Goal: Complete application form

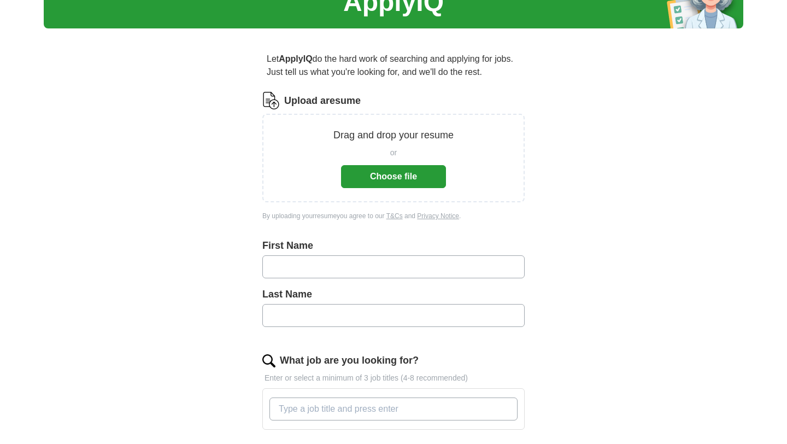
scroll to position [71, 0]
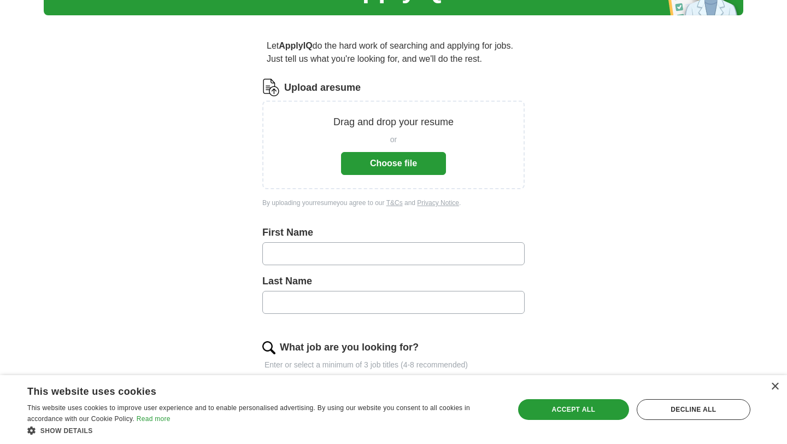
click at [406, 157] on button "Choose file" at bounding box center [393, 163] width 105 height 23
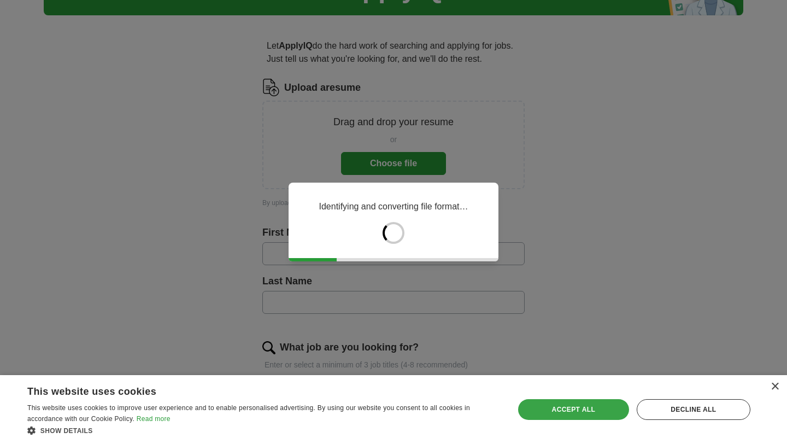
click at [577, 411] on div "Accept all" at bounding box center [573, 409] width 111 height 21
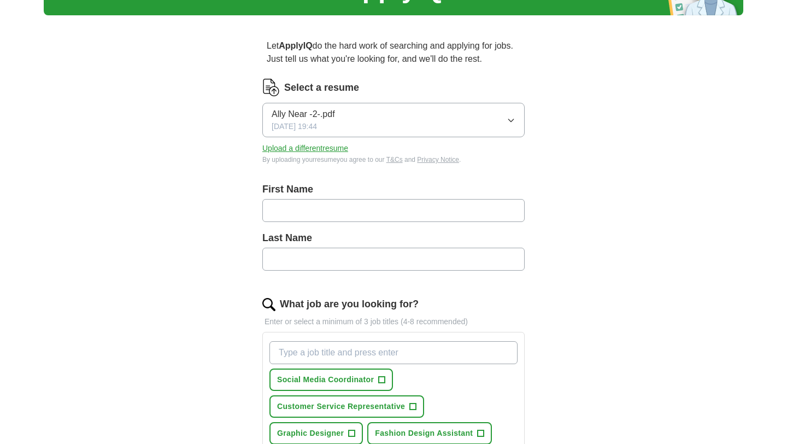
click at [315, 215] on input "text" at bounding box center [393, 210] width 262 height 23
type input "****"
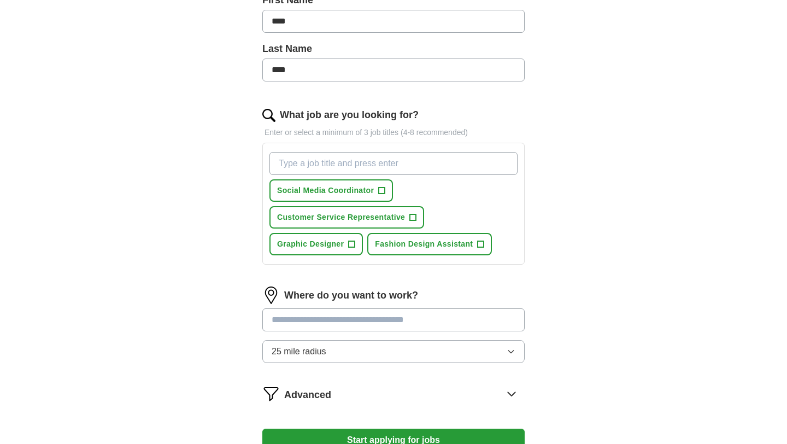
scroll to position [316, 0]
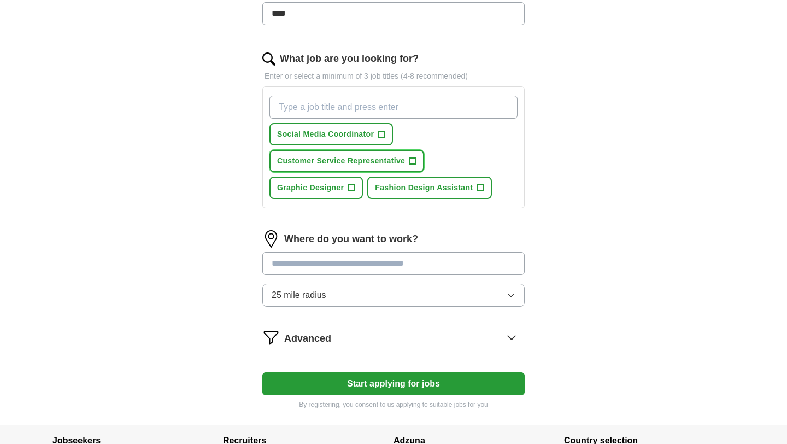
click at [413, 161] on span "+" at bounding box center [413, 161] width 7 height 9
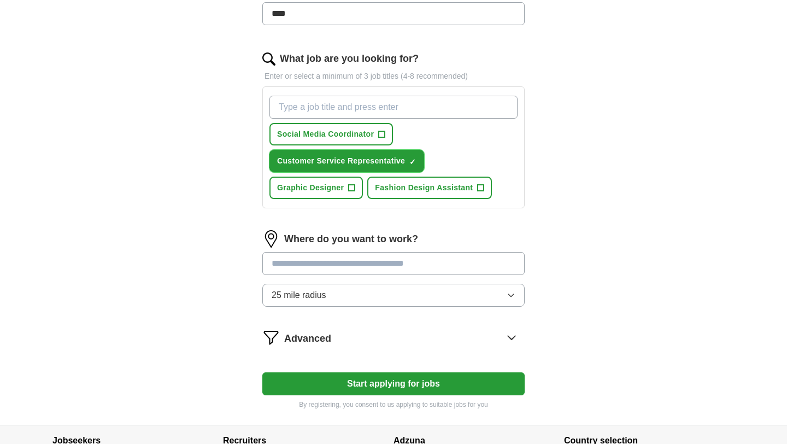
click at [0, 0] on span "×" at bounding box center [0, 0] width 0 height 0
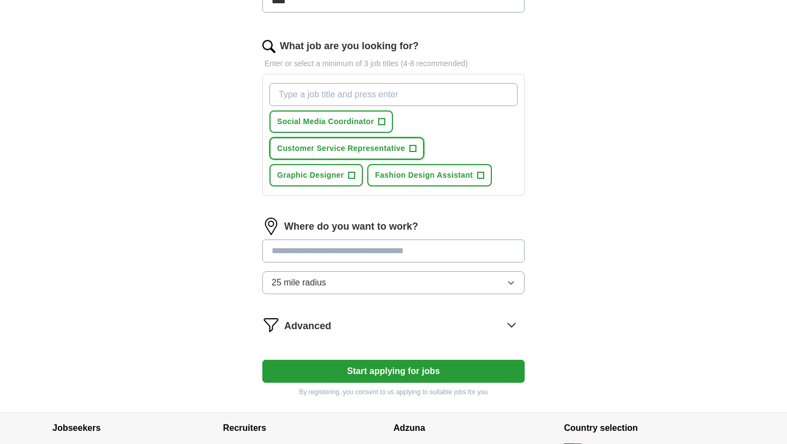
scroll to position [335, 0]
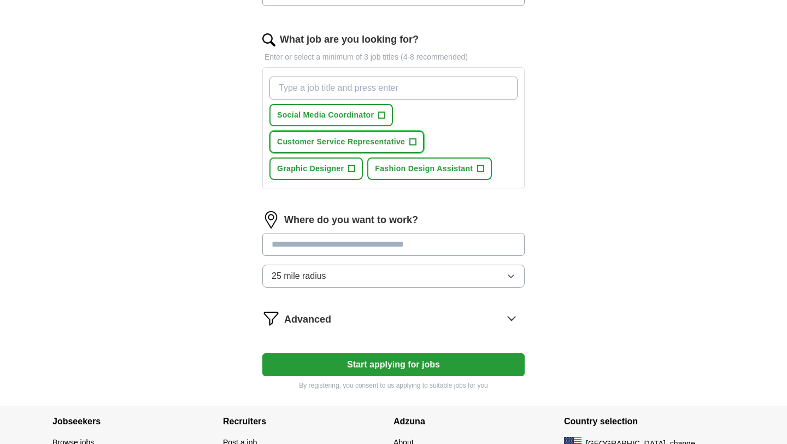
click at [412, 143] on span "+" at bounding box center [413, 142] width 7 height 9
click at [417, 88] on input "What job are you looking for?" at bounding box center [394, 88] width 248 height 23
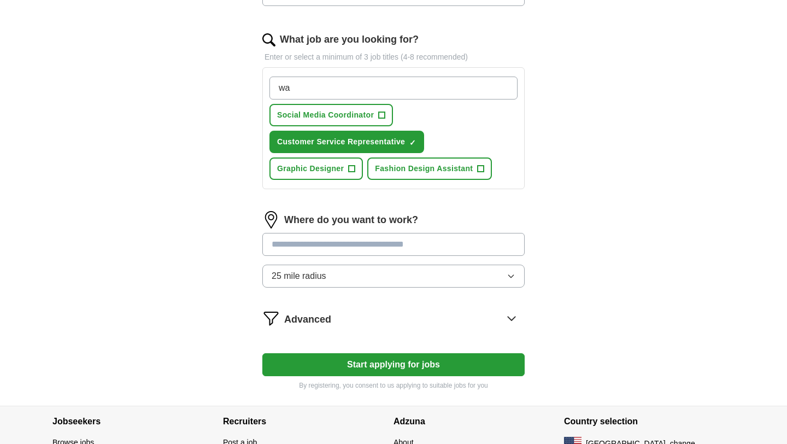
type input "w"
type input "server"
type input "host"
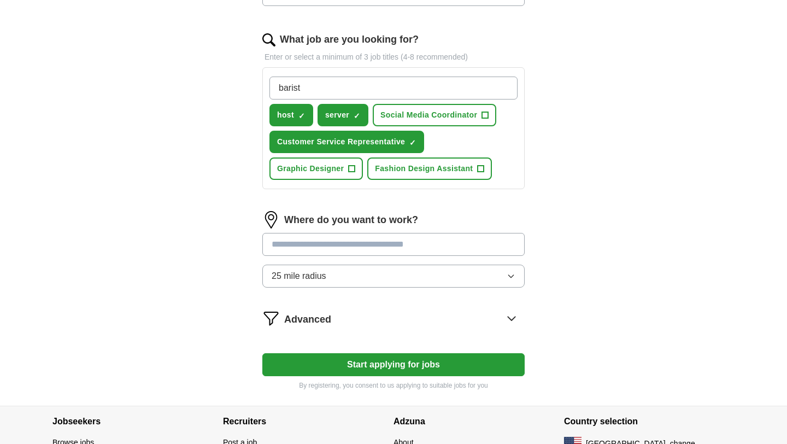
type input "barista"
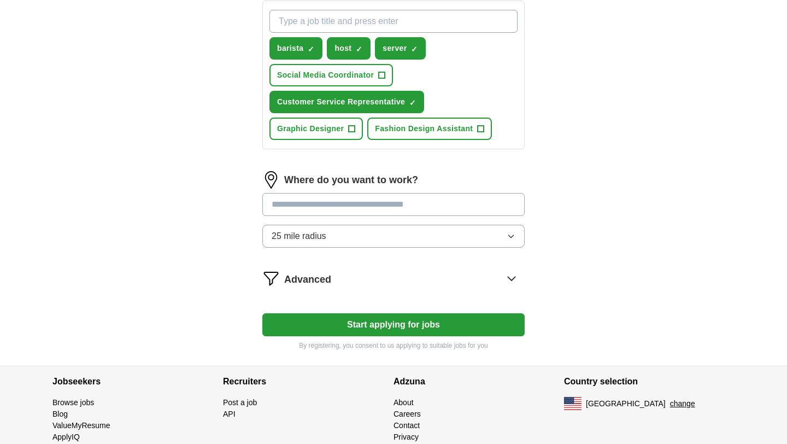
scroll to position [421, 0]
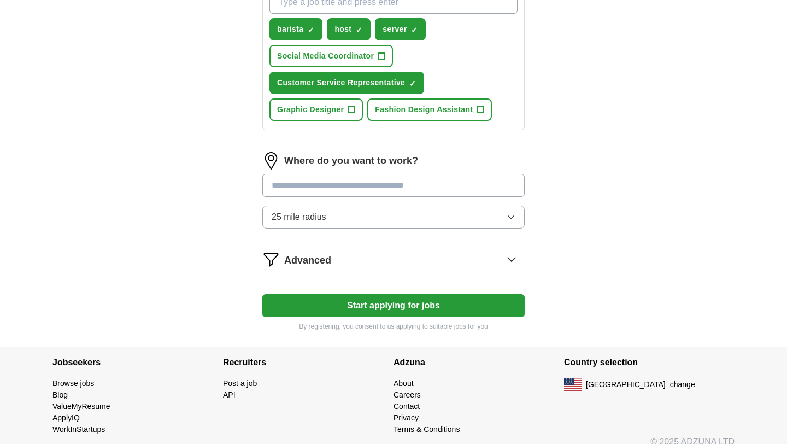
click at [359, 194] on input at bounding box center [393, 185] width 262 height 23
type input "**********"
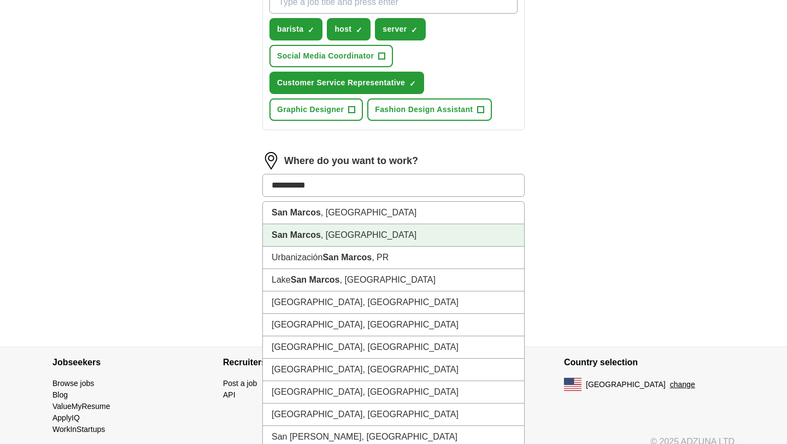
click at [326, 236] on li "[GEOGRAPHIC_DATA] , [GEOGRAPHIC_DATA]" at bounding box center [393, 235] width 261 height 22
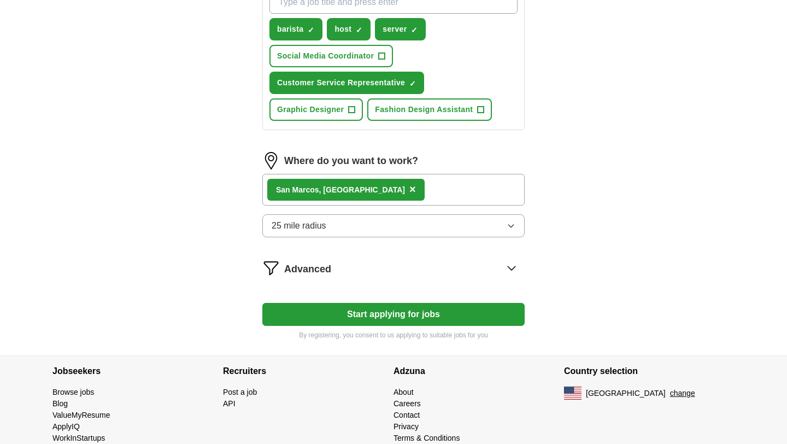
click at [394, 225] on button "25 mile radius" at bounding box center [393, 225] width 262 height 23
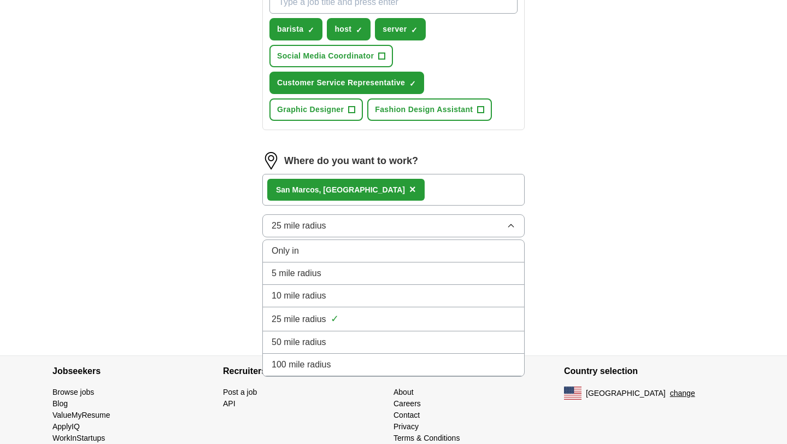
click at [307, 293] on span "10 mile radius" at bounding box center [299, 295] width 55 height 13
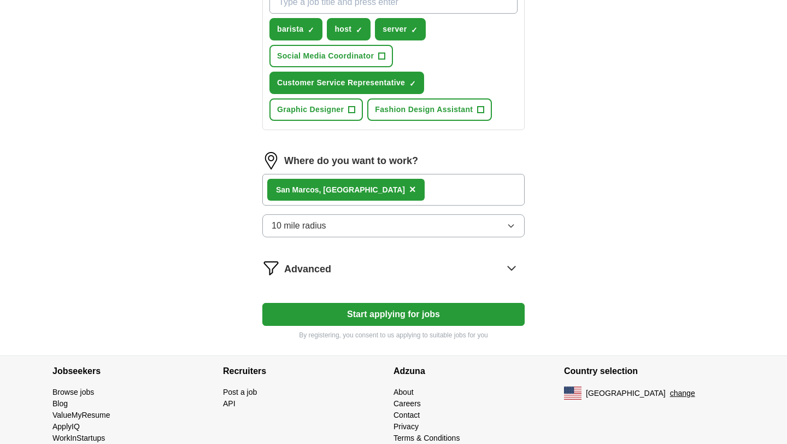
click at [357, 317] on button "Start applying for jobs" at bounding box center [393, 314] width 262 height 23
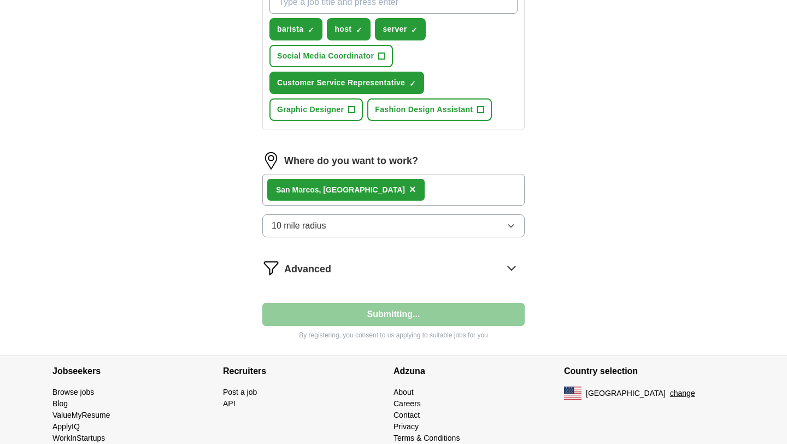
select select "**"
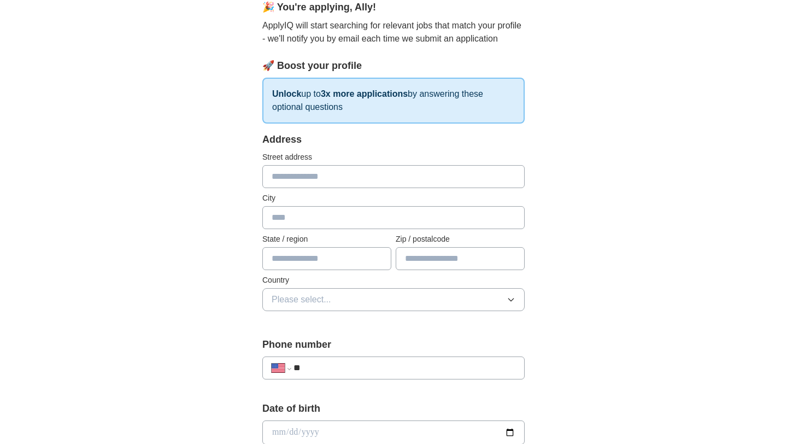
scroll to position [112, 0]
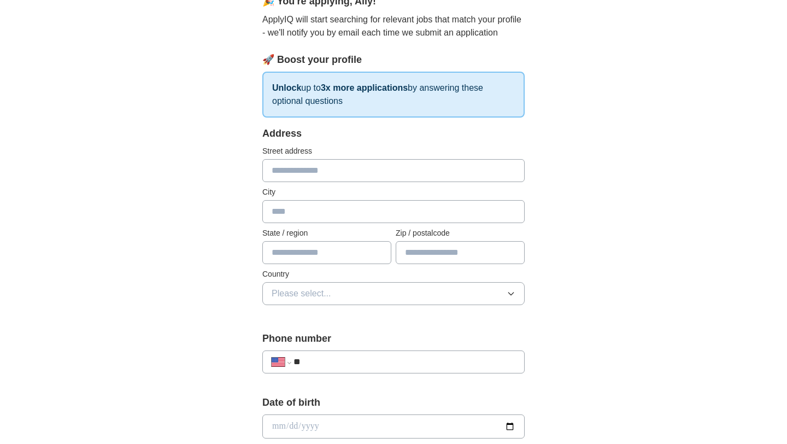
click at [289, 184] on div "Address Street address City State / region Zip / postalcode Country Please sele…" at bounding box center [393, 222] width 262 height 192
click at [289, 180] on input "text" at bounding box center [393, 170] width 262 height 23
type input "*"
type input "**********"
click at [303, 210] on input "text" at bounding box center [393, 211] width 262 height 23
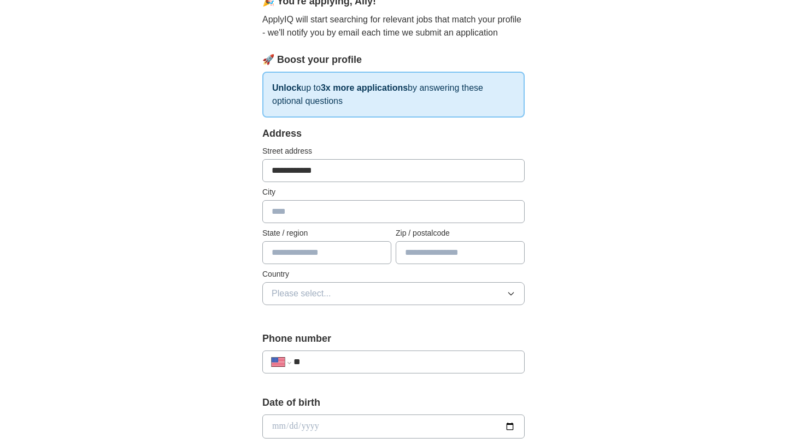
type input "**********"
type input "*****"
click at [310, 297] on span "Please select..." at bounding box center [302, 293] width 60 height 13
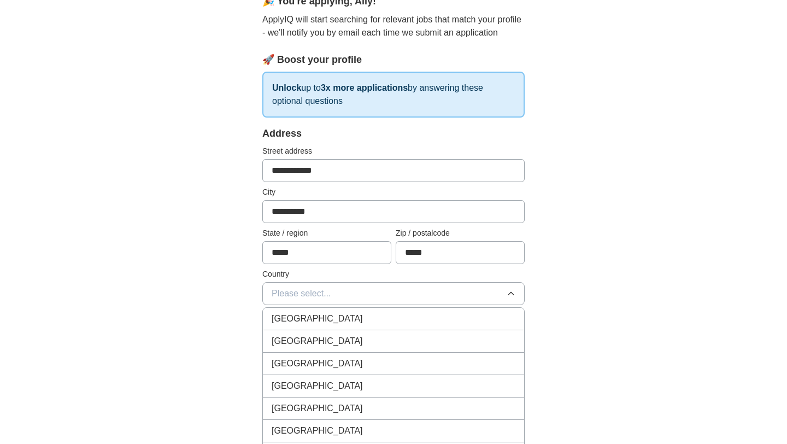
click at [310, 337] on span "[GEOGRAPHIC_DATA]" at bounding box center [317, 341] width 91 height 13
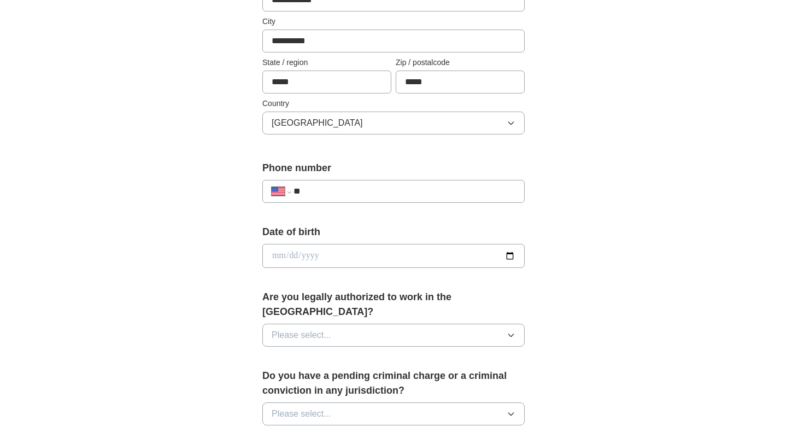
scroll to position [313, 0]
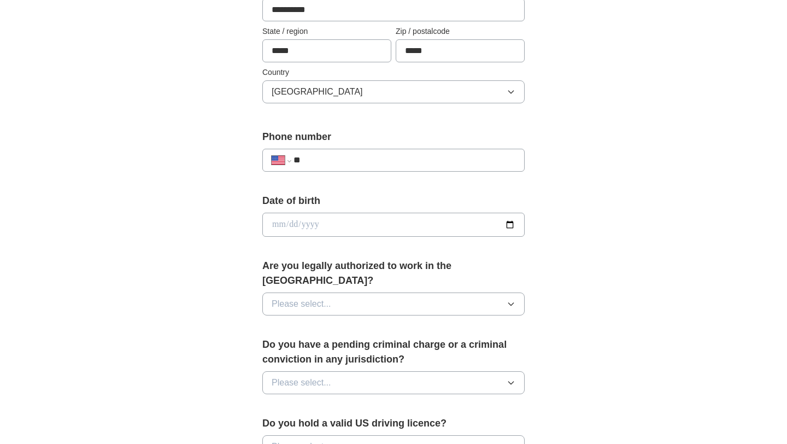
click at [363, 160] on input "**" at bounding box center [405, 160] width 222 height 13
type input "**********"
click at [356, 226] on input "date" at bounding box center [393, 225] width 262 height 24
click at [293, 227] on input "date" at bounding box center [393, 225] width 262 height 24
type input "**********"
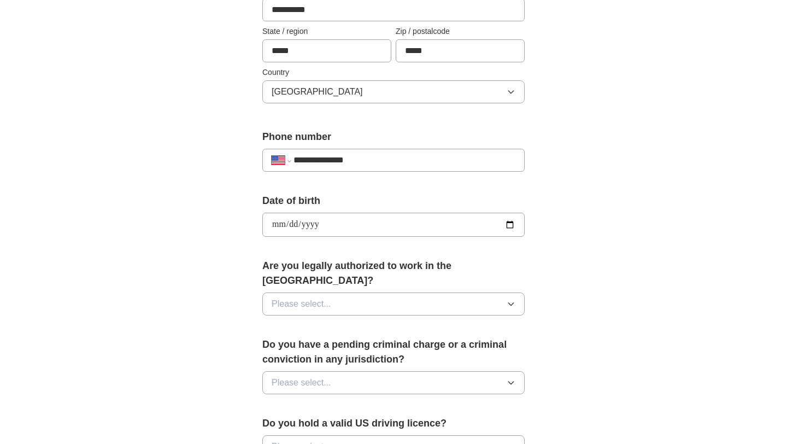
click at [354, 293] on button "Please select..." at bounding box center [393, 304] width 262 height 23
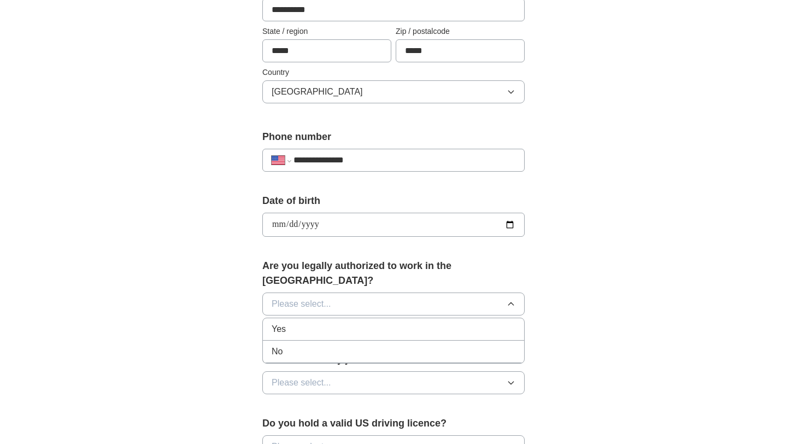
click at [310, 323] on div "Yes" at bounding box center [394, 329] width 244 height 13
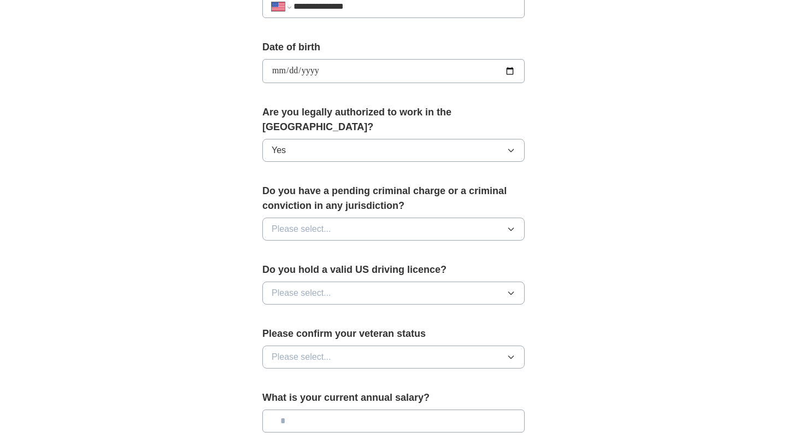
scroll to position [475, 0]
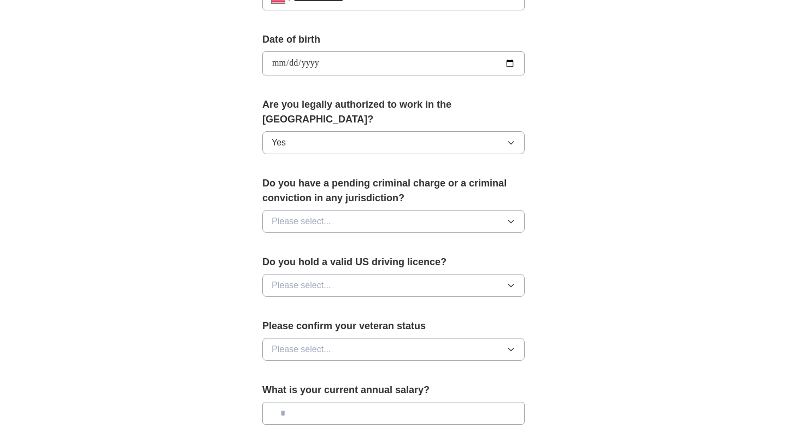
click at [337, 210] on button "Please select..." at bounding box center [393, 221] width 262 height 23
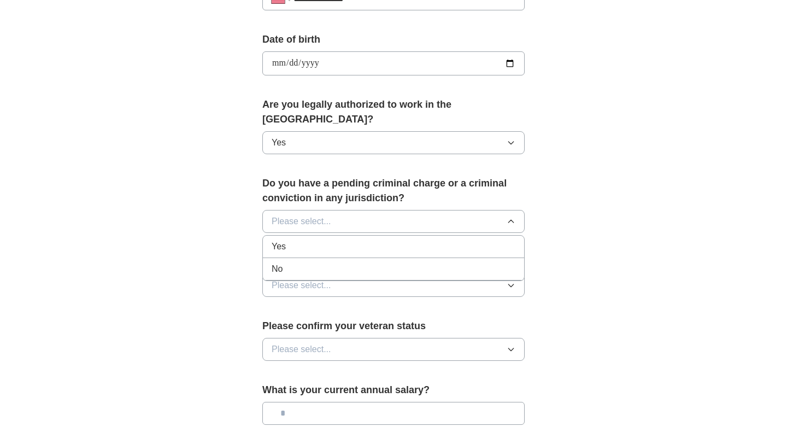
click at [290, 262] on div "No" at bounding box center [394, 268] width 244 height 13
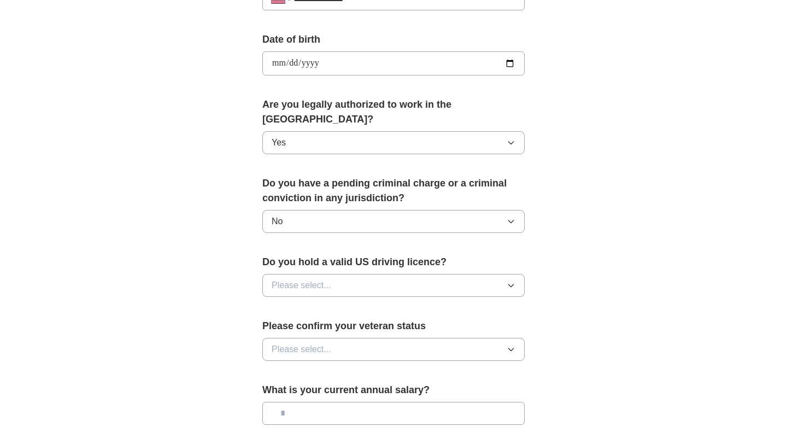
click at [331, 277] on button "Please select..." at bounding box center [393, 285] width 262 height 23
click at [293, 304] on div "Yes" at bounding box center [394, 310] width 244 height 13
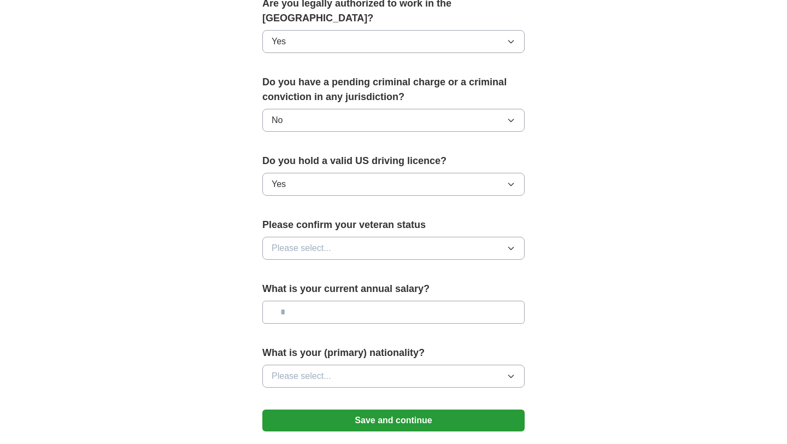
scroll to position [589, 0]
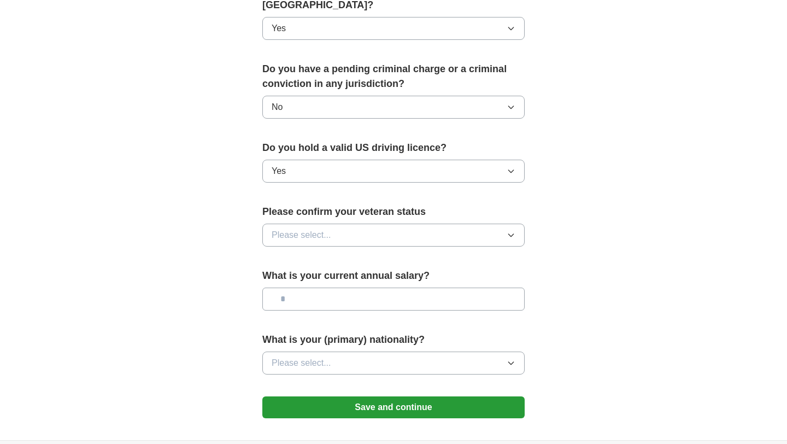
click at [328, 229] on span "Please select..." at bounding box center [302, 235] width 60 height 13
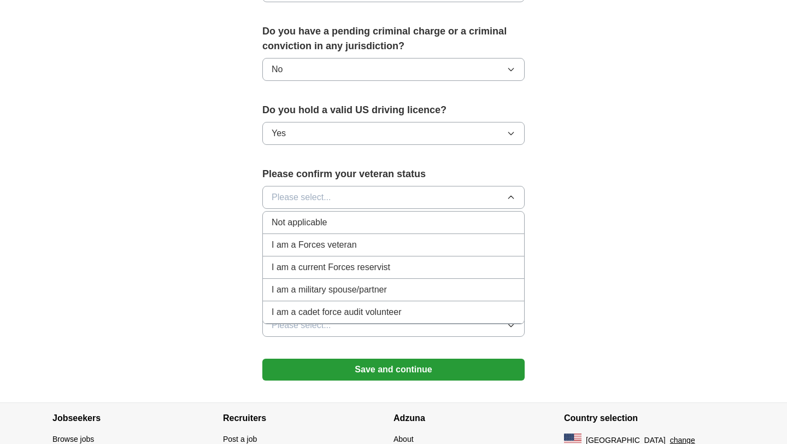
scroll to position [628, 0]
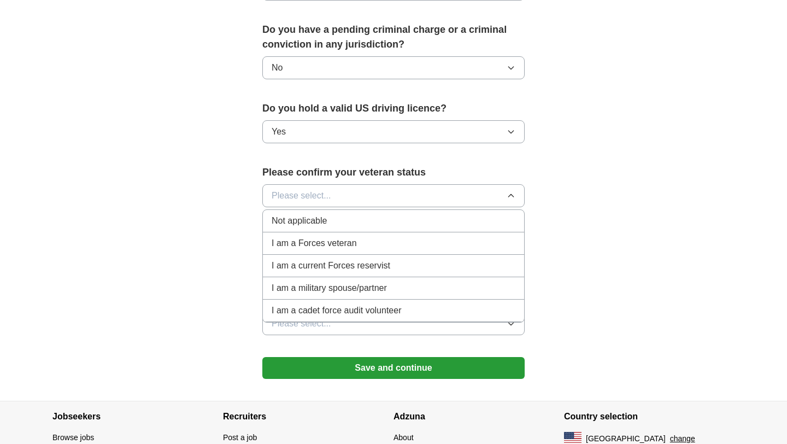
click at [319, 214] on span "Not applicable" at bounding box center [299, 220] width 55 height 13
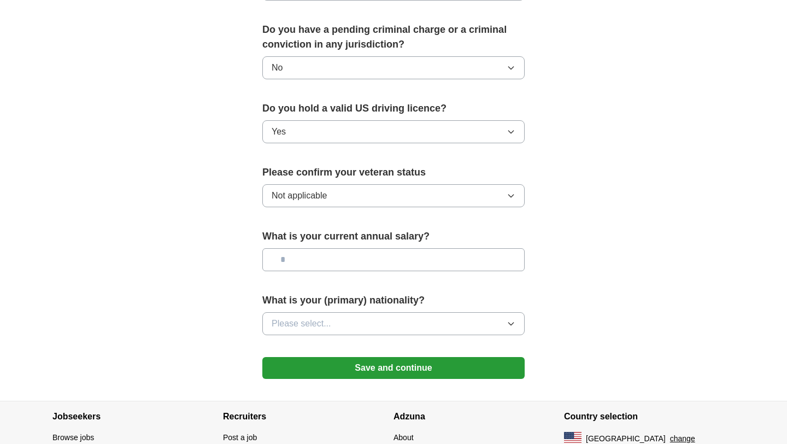
click at [353, 184] on button "Not applicable" at bounding box center [393, 195] width 262 height 23
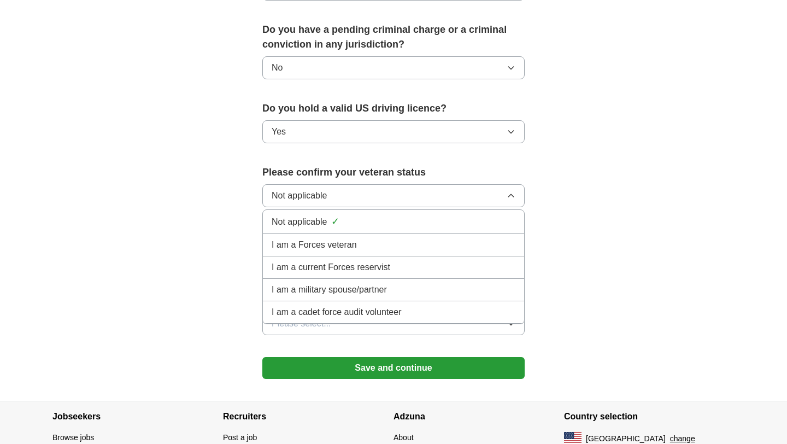
click at [353, 184] on button "Not applicable" at bounding box center [393, 195] width 262 height 23
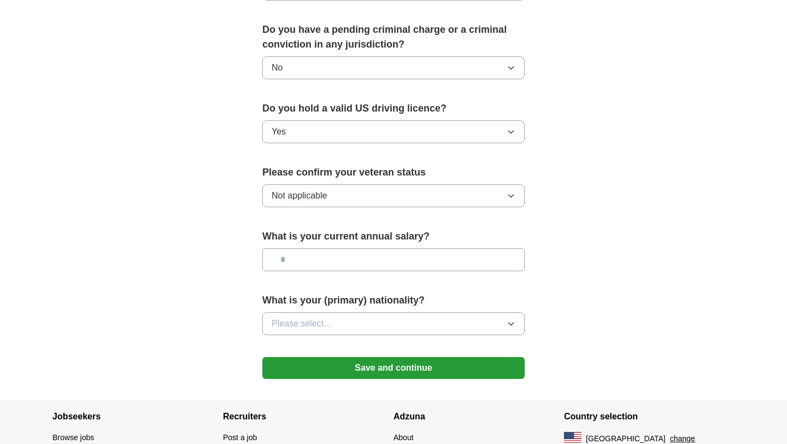
click at [354, 252] on input "text" at bounding box center [393, 259] width 262 height 23
type input "******"
click at [329, 317] on span "Please select..." at bounding box center [302, 323] width 60 height 13
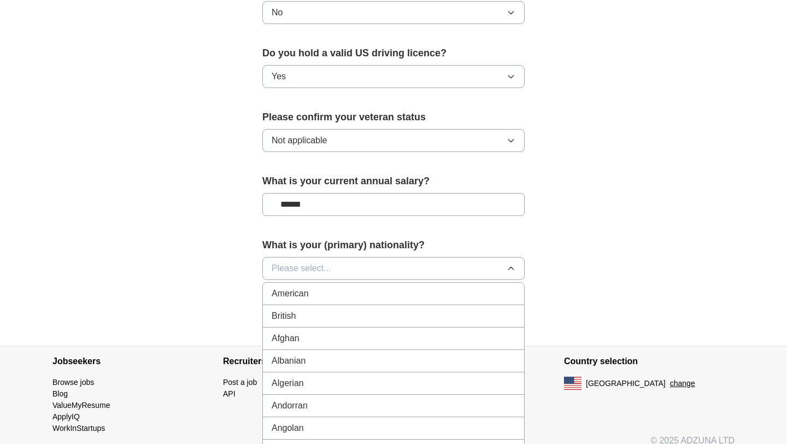
click at [295, 287] on span "American" at bounding box center [290, 293] width 37 height 13
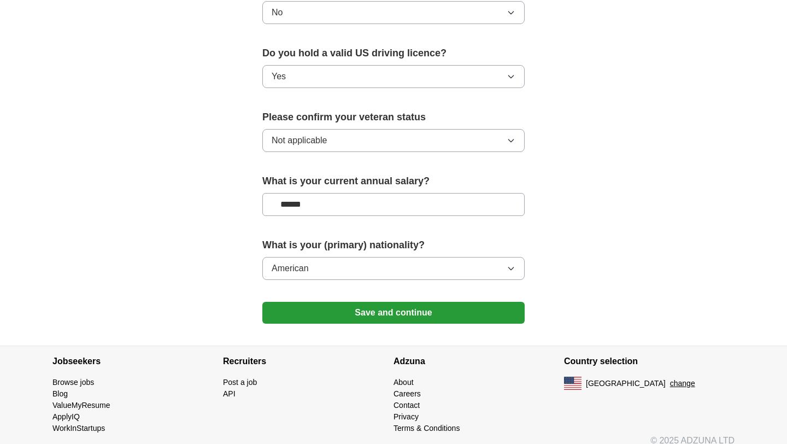
scroll to position [681, 0]
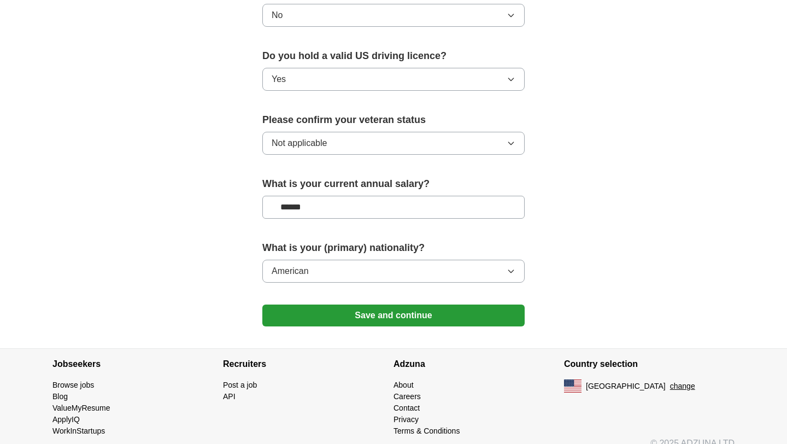
click at [351, 305] on button "Save and continue" at bounding box center [393, 316] width 262 height 22
